Goal: Task Accomplishment & Management: Manage account settings

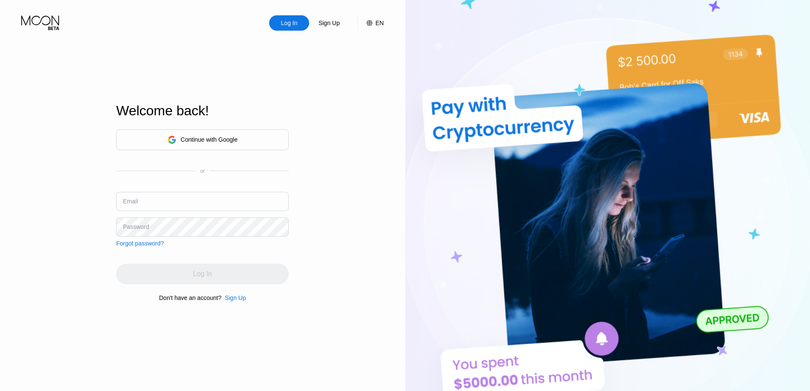
drag, startPoint x: 201, startPoint y: 185, endPoint x: 194, endPoint y: 198, distance: 15.4
click at [200, 185] on div "Continue with Google or Email Password Forgot password?" at bounding box center [202, 187] width 173 height 117
click at [193, 199] on input "text" at bounding box center [202, 201] width 173 height 19
click at [217, 214] on div "Email" at bounding box center [202, 205] width 173 height 26
click at [212, 235] on div "Continue with Google or Email Password Forgot password?" at bounding box center [202, 187] width 173 height 117
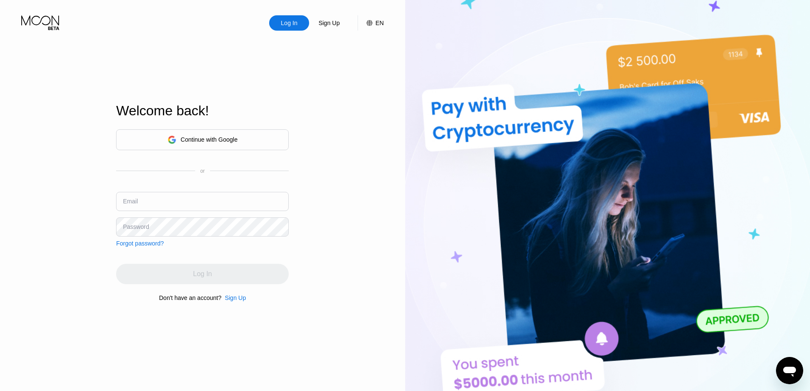
click at [212, 211] on div "Email" at bounding box center [202, 205] width 173 height 26
drag, startPoint x: 217, startPoint y: 254, endPoint x: 358, endPoint y: 366, distance: 179.8
click at [225, 265] on div "Continue with Google or Email Password Forgot password? Log In Don't have an ac…" at bounding box center [202, 215] width 173 height 173
click at [166, 192] on input "text" at bounding box center [202, 201] width 173 height 19
paste input "[EMAIL_ADDRESS][DOMAIN_NAME]"
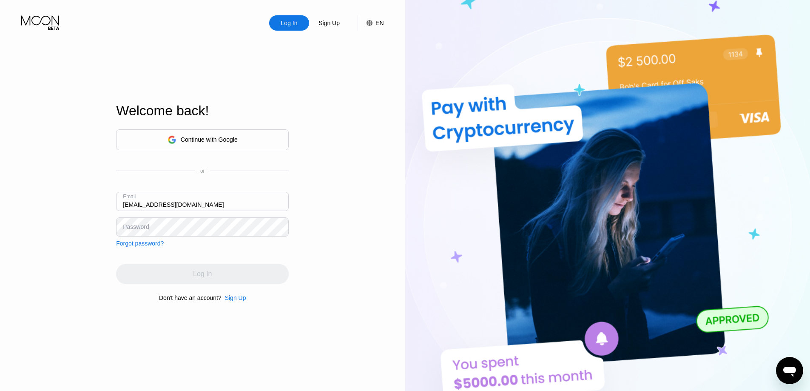
type input "[EMAIL_ADDRESS][DOMAIN_NAME]"
click at [241, 269] on div "Log In" at bounding box center [202, 274] width 173 height 20
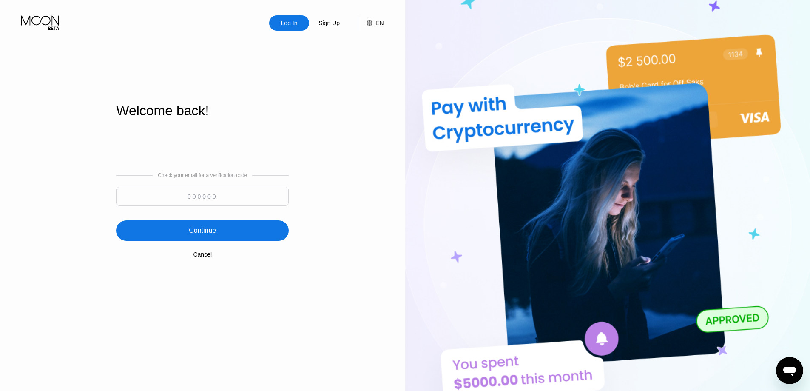
click at [228, 182] on div "Check your email for a verification code" at bounding box center [202, 191] width 173 height 38
click at [219, 192] on input at bounding box center [202, 196] width 173 height 19
paste input "763725"
type input "763725"
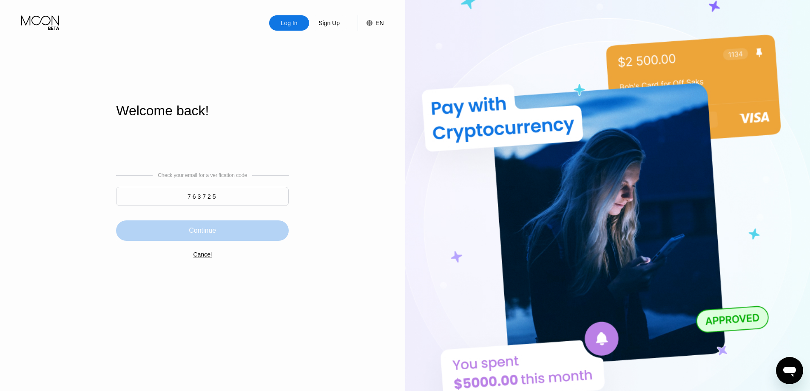
drag, startPoint x: 231, startPoint y: 231, endPoint x: 312, endPoint y: 240, distance: 81.7
click at [232, 231] on div "Continue" at bounding box center [202, 230] width 173 height 20
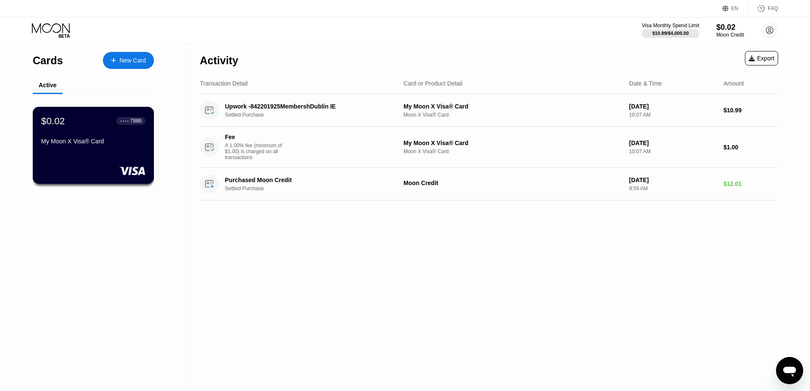
click at [97, 142] on div "My Moon X Visa® Card" at bounding box center [93, 141] width 104 height 7
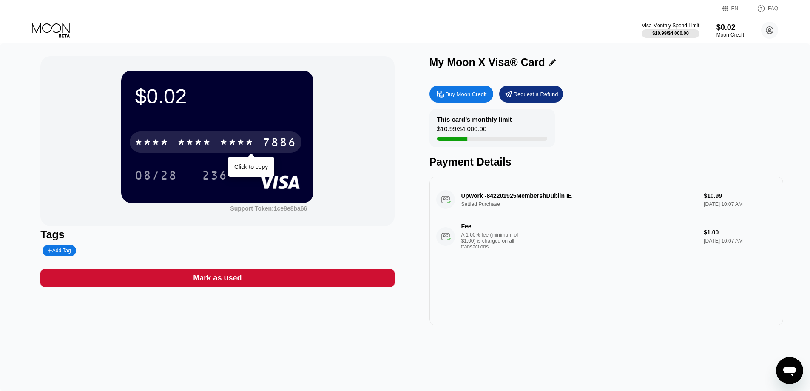
click at [276, 139] on div "7886" at bounding box center [279, 143] width 34 height 14
click at [260, 141] on div "[CREDIT_CARD_NUMBER]" at bounding box center [216, 141] width 172 height 21
click at [260, 141] on div "* * * * * * * * * * * * 7886" at bounding box center [216, 141] width 172 height 21
click at [260, 141] on div "[CREDIT_CARD_NUMBER]" at bounding box center [216, 141] width 172 height 21
click at [260, 141] on div "* * * * * * * * * * * * 7886" at bounding box center [216, 141] width 172 height 21
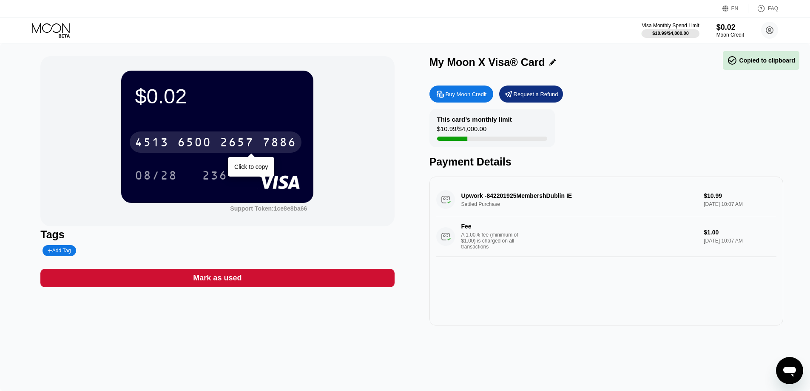
click at [260, 141] on div "[CREDIT_CARD_NUMBER]" at bounding box center [216, 141] width 172 height 21
